Goal: Task Accomplishment & Management: Manage account settings

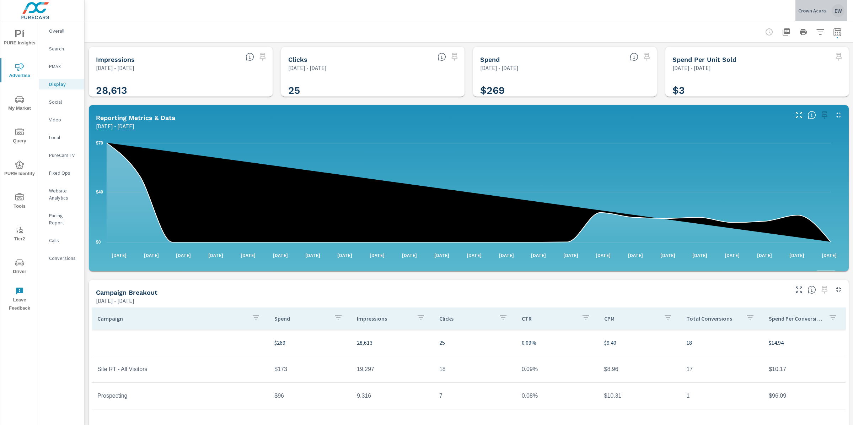
click at [801, 11] on p "Crown Acura" at bounding box center [812, 10] width 28 height 6
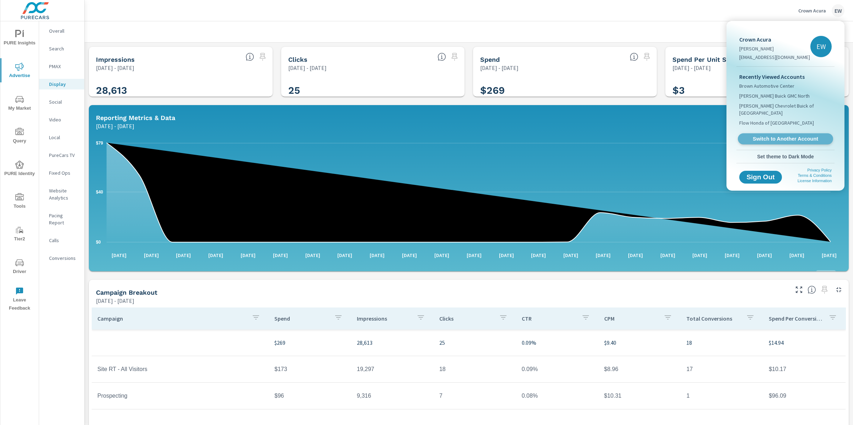
click at [762, 142] on span "Switch to Another Account" at bounding box center [784, 139] width 87 height 7
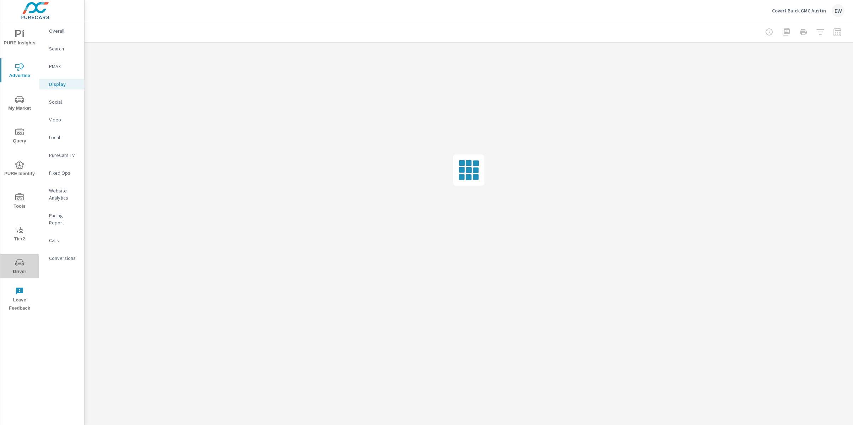
click at [17, 262] on icon "nav menu" at bounding box center [19, 263] width 9 height 9
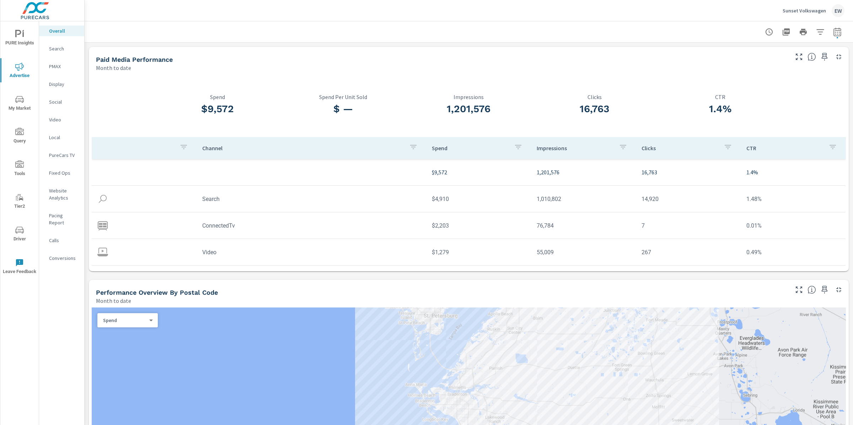
scroll to position [274, 0]
